Goal: Information Seeking & Learning: Learn about a topic

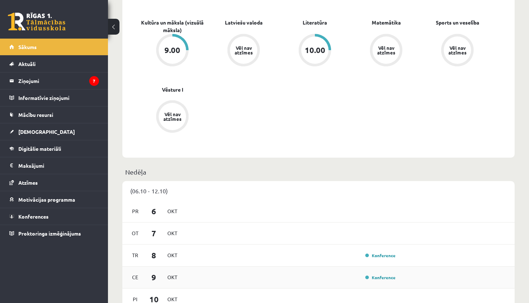
scroll to position [273, 0]
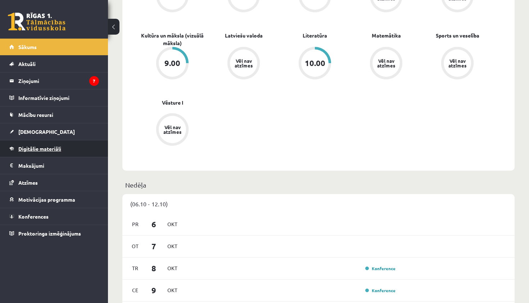
click at [62, 149] on link "Digitālie materiāli" at bounding box center [54, 148] width 90 height 17
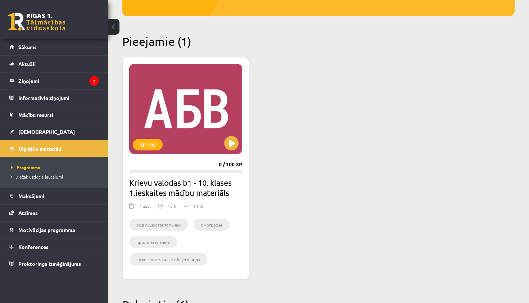
scroll to position [144, 0]
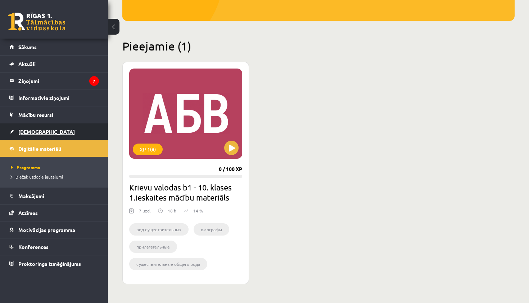
click at [32, 130] on span "[DEMOGRAPHIC_DATA]" at bounding box center [46, 131] width 57 height 6
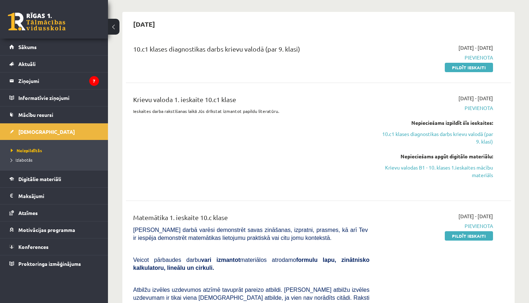
scroll to position [59, 0]
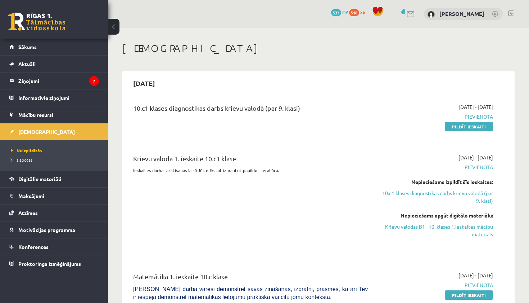
scroll to position [0, 0]
click at [42, 184] on link "Digitālie materiāli" at bounding box center [54, 178] width 90 height 17
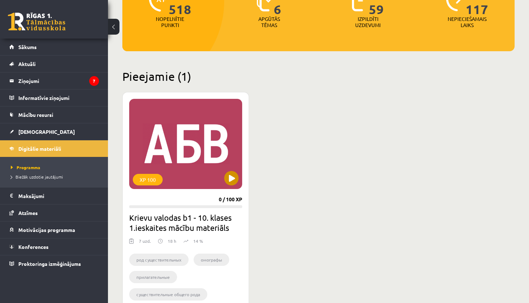
scroll to position [115, 0]
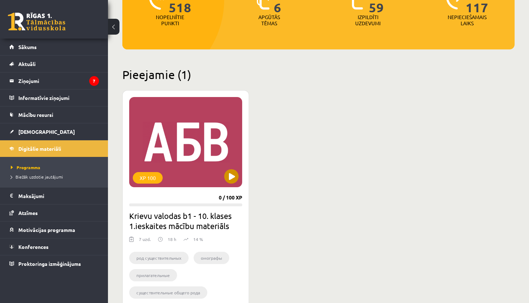
click at [231, 178] on button at bounding box center [231, 176] width 14 height 14
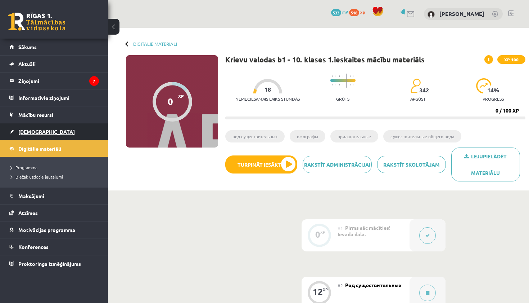
click at [28, 130] on span "[DEMOGRAPHIC_DATA]" at bounding box center [46, 131] width 57 height 6
